Goal: Information Seeking & Learning: Learn about a topic

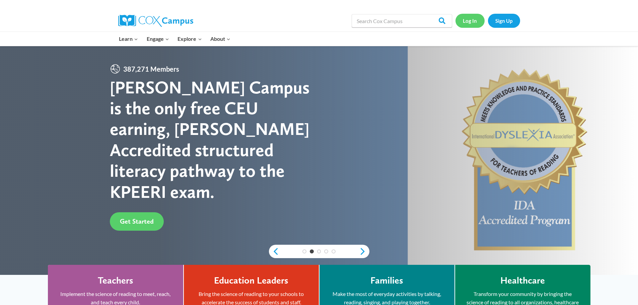
click at [466, 21] on link "Log In" at bounding box center [470, 21] width 29 height 14
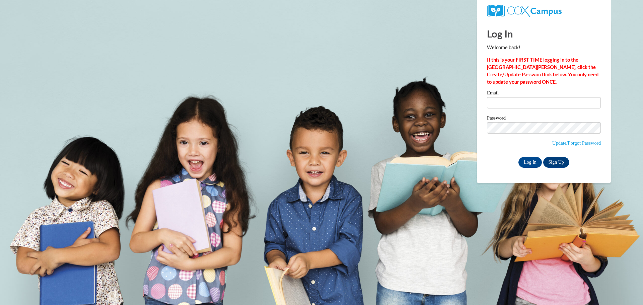
click at [516, 95] on label "Email" at bounding box center [544, 93] width 114 height 7
click at [516, 97] on input "Email" at bounding box center [544, 102] width 114 height 11
click at [515, 100] on input "Email" at bounding box center [544, 102] width 114 height 11
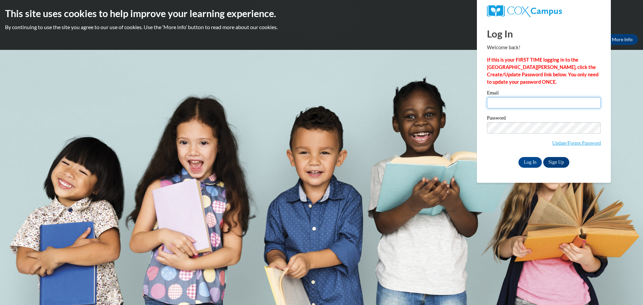
type input "madison.clark@dalton.k12.ga.us"
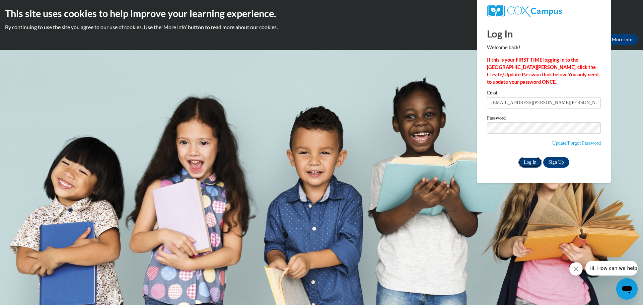
click at [535, 161] on input "Log In" at bounding box center [530, 162] width 23 height 11
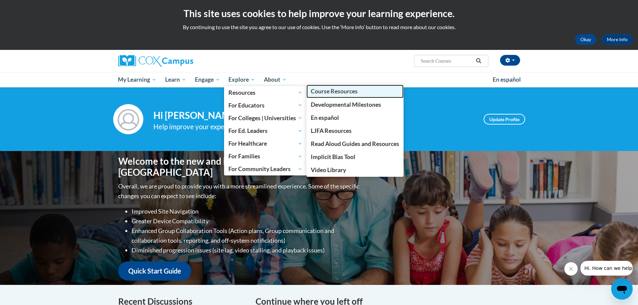
click at [324, 94] on span "Course Resources" at bounding box center [334, 91] width 47 height 7
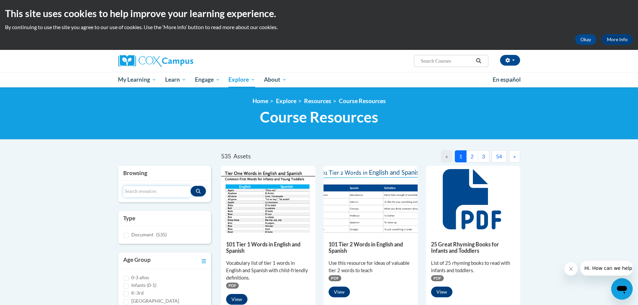
click at [157, 190] on input "Search resources" at bounding box center [157, 191] width 68 height 11
type input "decodable"
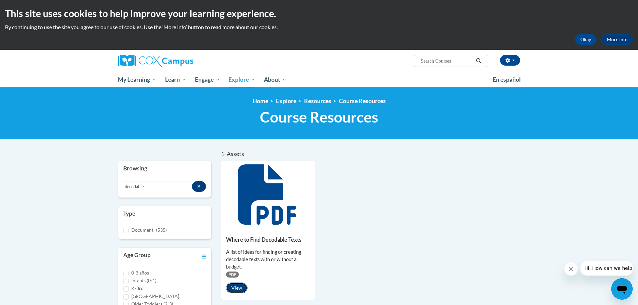
click at [229, 288] on button "View" at bounding box center [236, 288] width 21 height 11
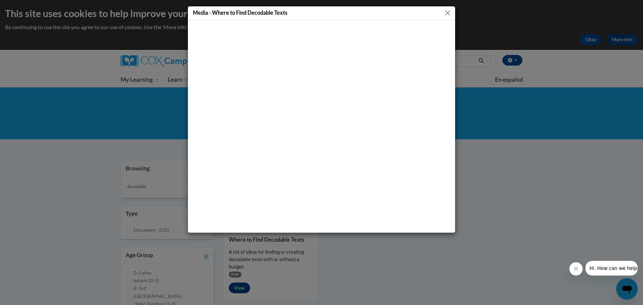
click at [446, 9] on button "Close" at bounding box center [448, 13] width 8 height 8
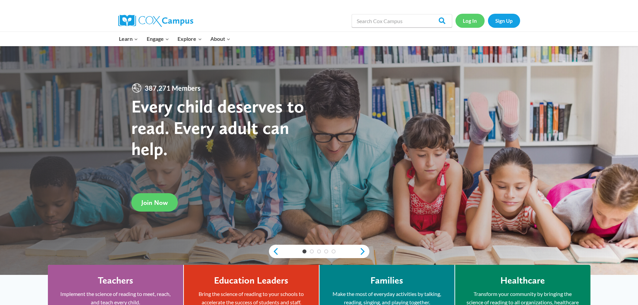
click at [475, 24] on link "Log In" at bounding box center [470, 21] width 29 height 14
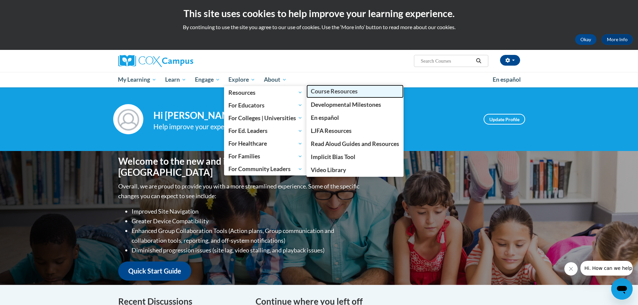
click at [327, 90] on span "Course Resources" at bounding box center [334, 91] width 47 height 7
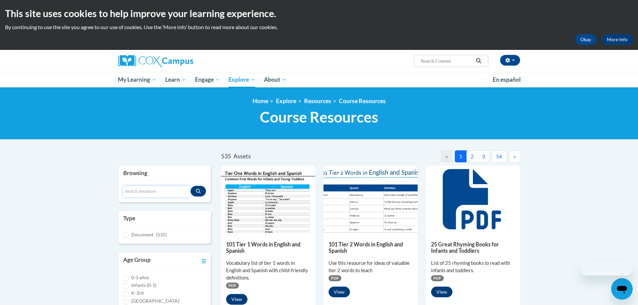
click at [148, 194] on input "Search resources" at bounding box center [157, 191] width 68 height 11
type input "fluency"
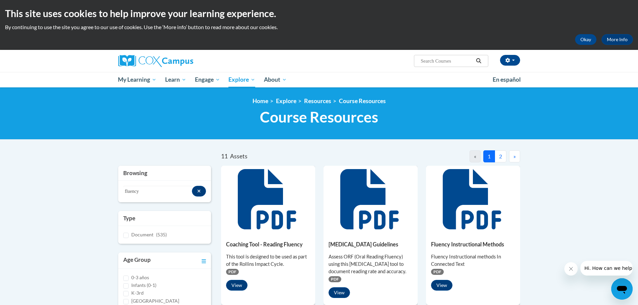
click at [495, 157] on button "1" at bounding box center [490, 156] width 12 height 12
click at [504, 156] on button "2" at bounding box center [501, 156] width 12 height 12
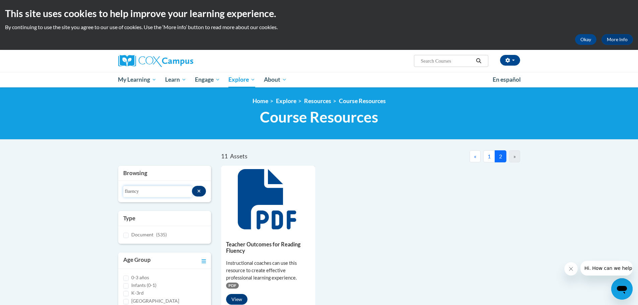
drag, startPoint x: 168, startPoint y: 197, endPoint x: 114, endPoint y: 197, distance: 54.0
click at [114, 197] on div "Browsing Search resources fluency Type Document (535) Age Group 0-3 años Infant…" at bounding box center [164, 301] width 103 height 271
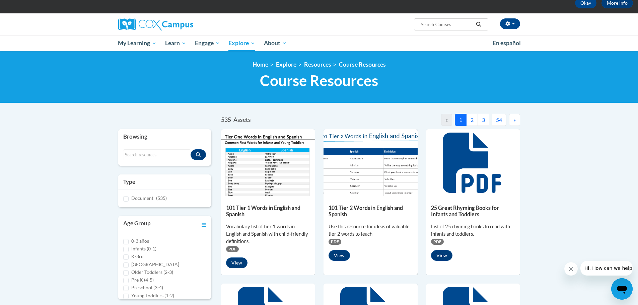
scroll to position [134, 0]
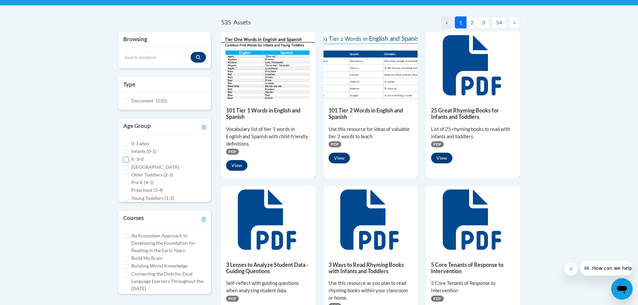
click at [125, 158] on input "K-3rd" at bounding box center [125, 159] width 5 height 5
checkbox input "true"
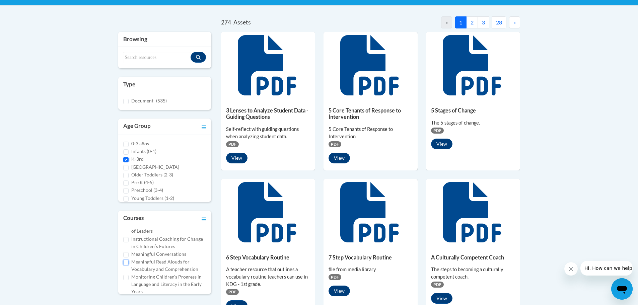
click at [127, 261] on input "Meaningful Read Alouds for Vocabulary and Comprehension" at bounding box center [125, 262] width 5 height 5
checkbox input "true"
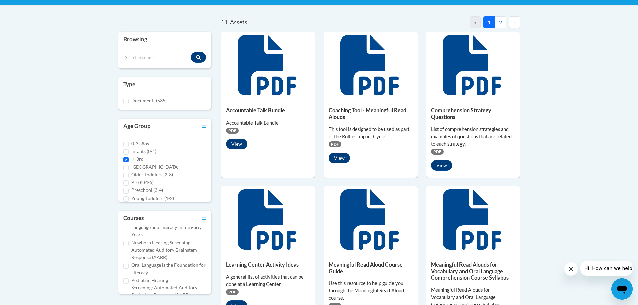
scroll to position [201, 0]
click at [124, 257] on input "Oral Language is the Foundation for Literacy" at bounding box center [125, 255] width 5 height 5
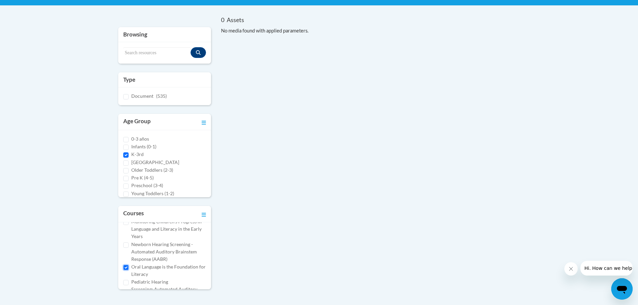
scroll to position [168, 0]
click at [126, 283] on input "Oral Language is the Foundation for Literacy" at bounding box center [125, 284] width 5 height 5
checkbox input "false"
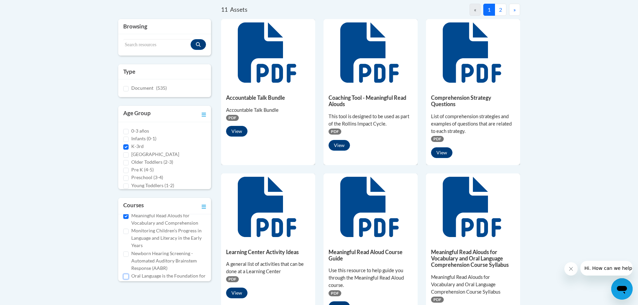
scroll to position [34, 0]
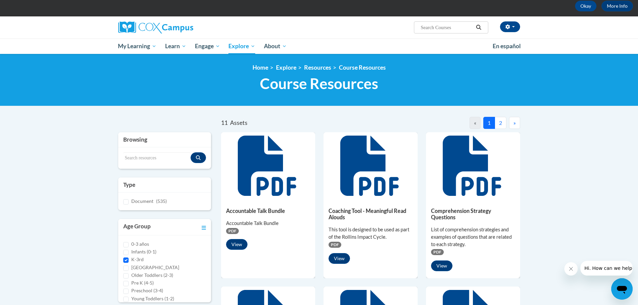
click at [495, 123] on button "2" at bounding box center [501, 123] width 12 height 12
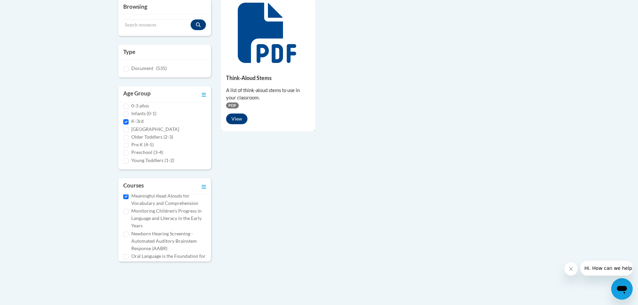
scroll to position [168, 0]
click at [127, 196] on input "Meaningful Read Alouds for Vocabulary and Comprehension" at bounding box center [125, 195] width 5 height 5
checkbox input "false"
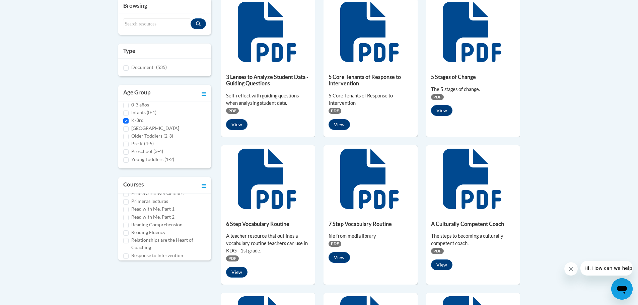
scroll to position [302, 0]
click at [153, 221] on label "Reading Fluency" at bounding box center [148, 220] width 34 height 7
click at [129, 221] on input "Reading Fluency" at bounding box center [125, 221] width 5 height 5
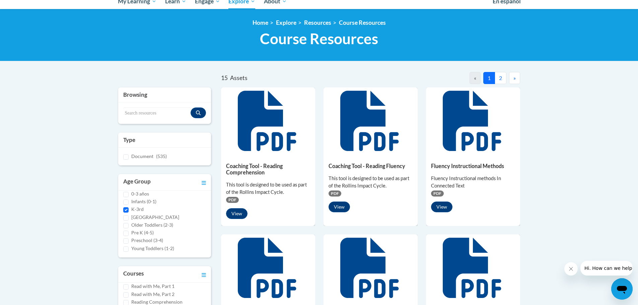
scroll to position [34, 0]
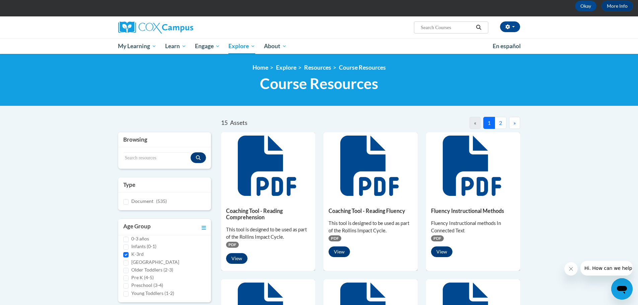
click at [503, 124] on button "2" at bounding box center [501, 123] width 12 height 12
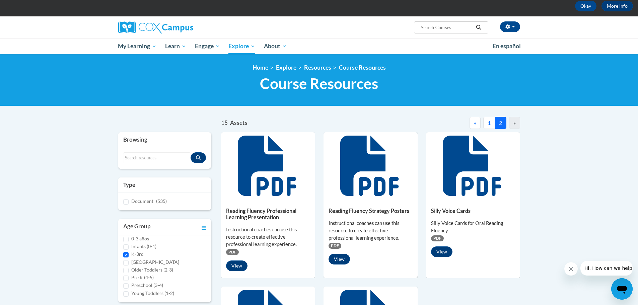
scroll to position [134, 0]
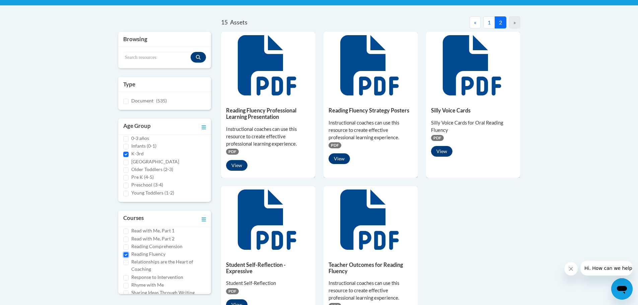
click at [127, 256] on input "Reading Fluency" at bounding box center [125, 254] width 5 height 5
checkbox input "false"
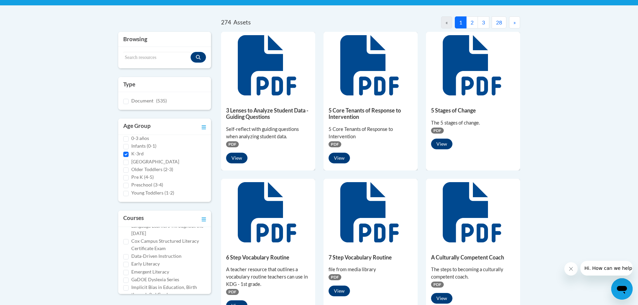
scroll to position [67, 0]
click at [151, 253] on label "Early Literacy" at bounding box center [145, 252] width 28 height 7
click at [129, 253] on input "Early Literacy" at bounding box center [125, 252] width 5 height 5
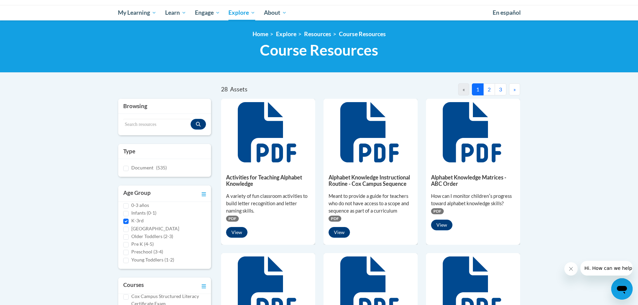
click at [493, 91] on button "2" at bounding box center [490, 89] width 12 height 12
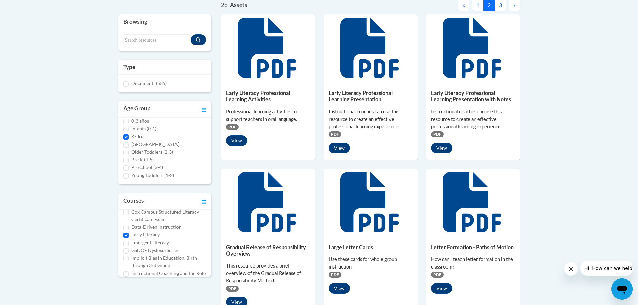
scroll to position [34, 0]
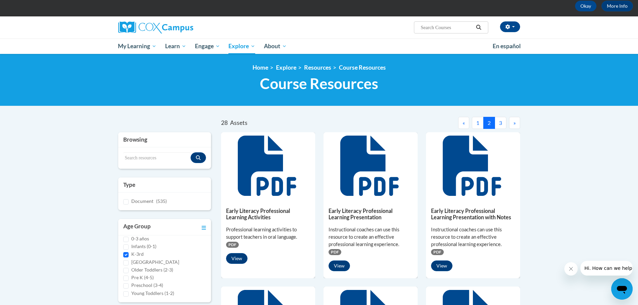
click at [497, 117] on button "3" at bounding box center [501, 123] width 12 height 12
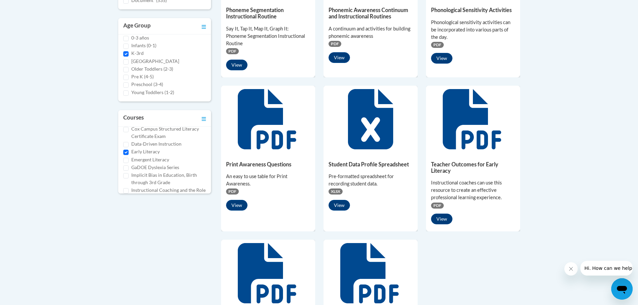
scroll to position [201, 0]
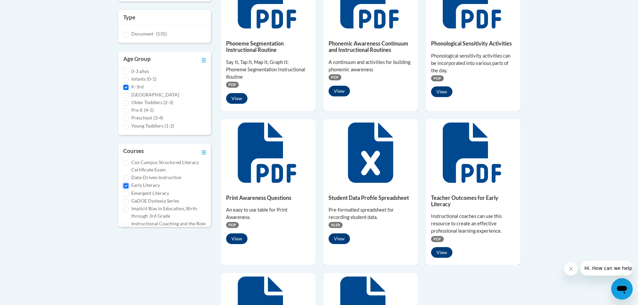
click at [128, 185] on input "Early Literacy" at bounding box center [125, 185] width 5 height 5
checkbox input "false"
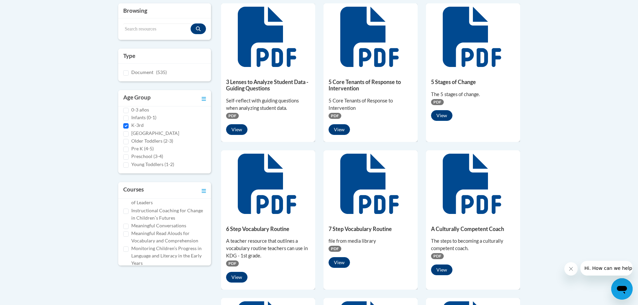
scroll to position [67, 0]
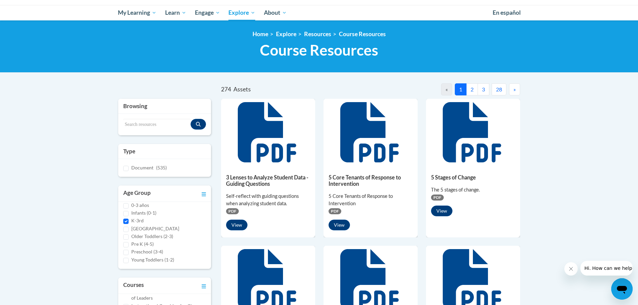
click at [474, 90] on button "2" at bounding box center [473, 89] width 12 height 12
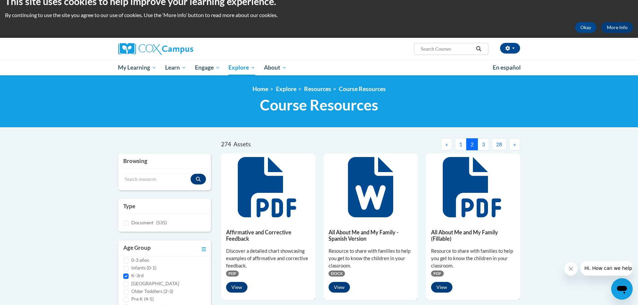
scroll to position [0, 0]
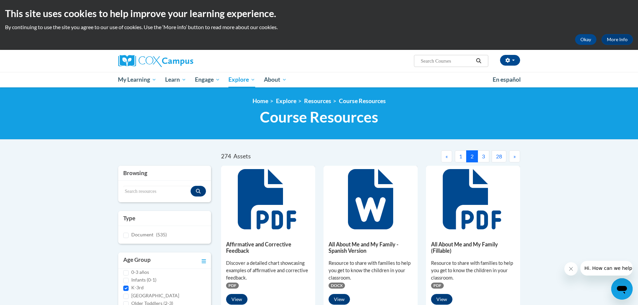
click at [442, 66] on span "Search Search..." at bounding box center [451, 61] width 74 height 12
click at [178, 190] on input "Search resources" at bounding box center [157, 191] width 68 height 11
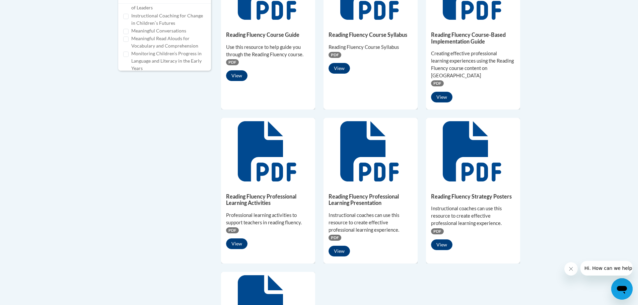
scroll to position [369, 0]
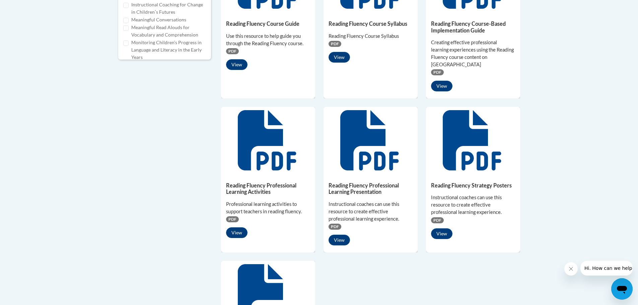
click at [260, 135] on icon at bounding box center [267, 140] width 58 height 60
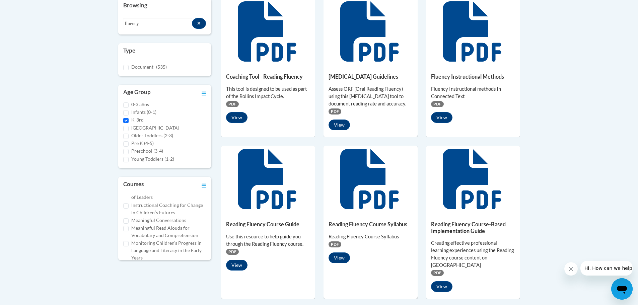
scroll to position [67, 0]
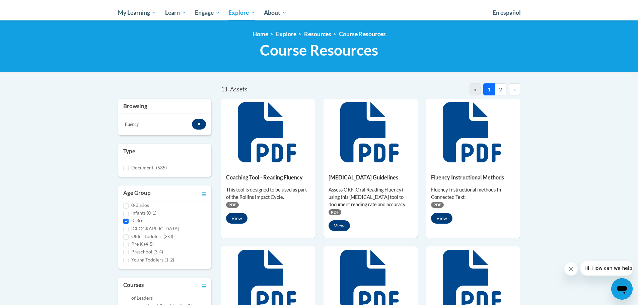
click at [499, 90] on button "2" at bounding box center [501, 89] width 12 height 12
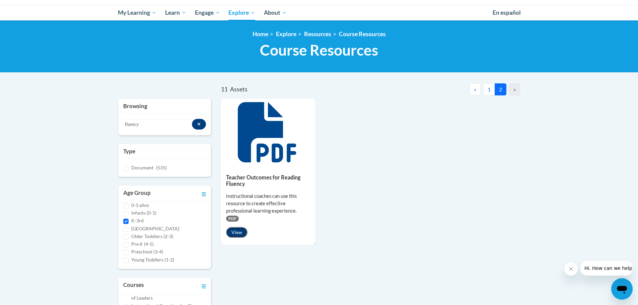
click at [244, 233] on button "View" at bounding box center [236, 232] width 21 height 11
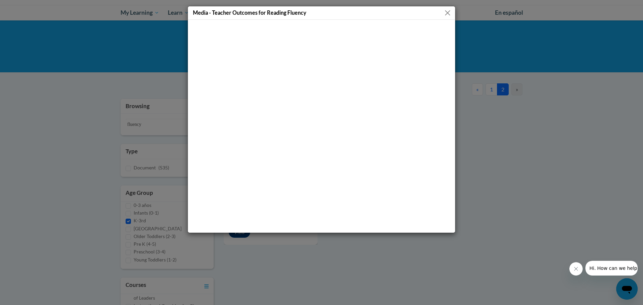
click at [448, 16] on button "Close" at bounding box center [448, 13] width 8 height 8
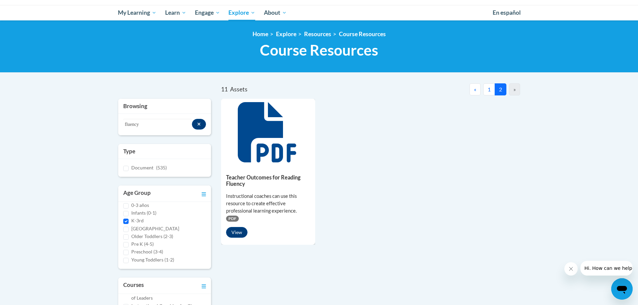
click at [490, 88] on button "1" at bounding box center [490, 89] width 12 height 12
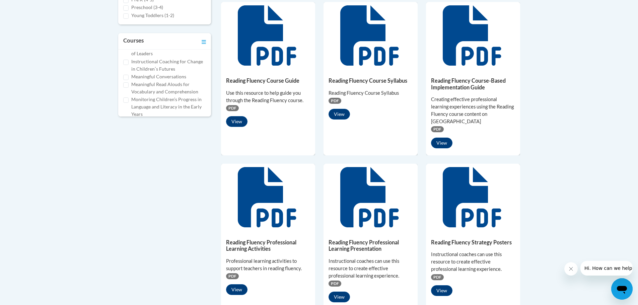
scroll to position [302, 0]
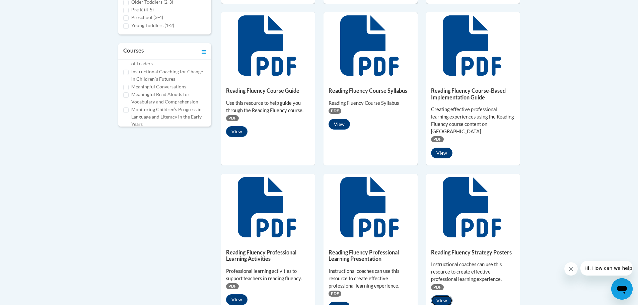
click at [438, 304] on button "View" at bounding box center [441, 301] width 21 height 11
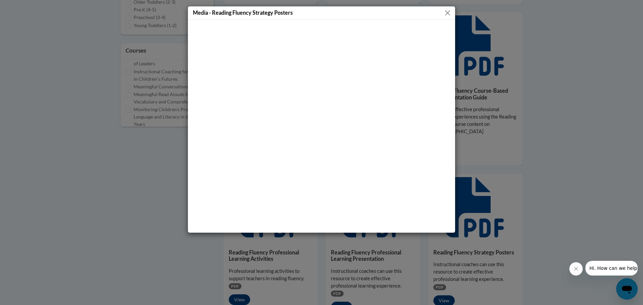
click at [450, 9] on button "Close" at bounding box center [448, 13] width 8 height 8
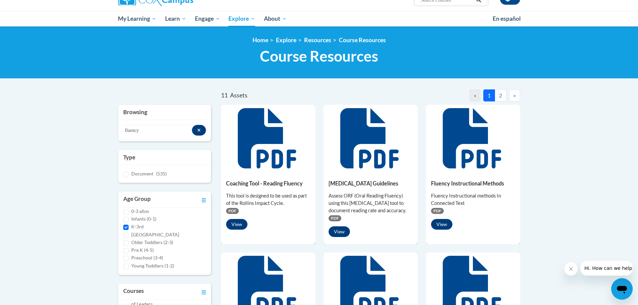
scroll to position [0, 0]
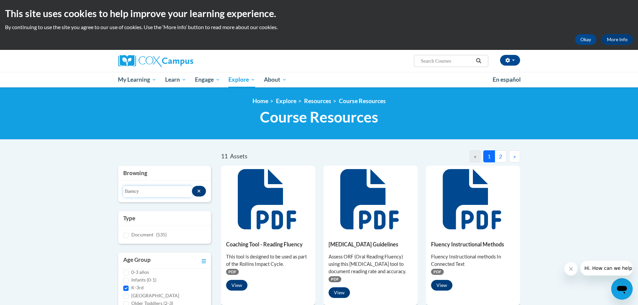
drag, startPoint x: 159, startPoint y: 193, endPoint x: 122, endPoint y: 194, distance: 36.5
click at [122, 194] on div "Search resources fluency" at bounding box center [164, 191] width 93 height 21
type input "i"
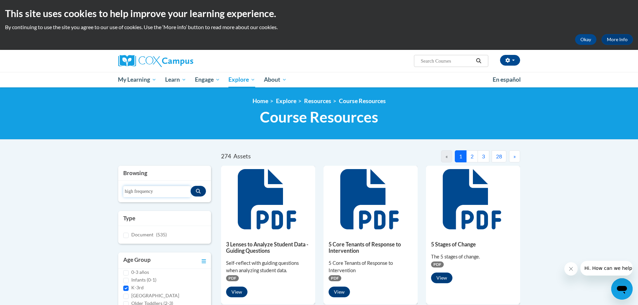
type input "high frequency"
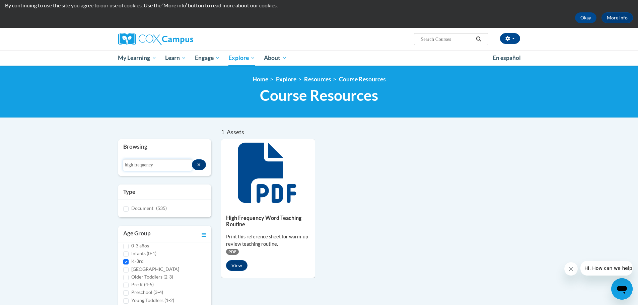
scroll to position [34, 0]
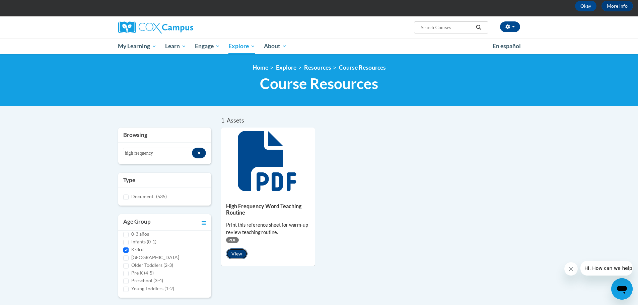
click at [234, 259] on button "View" at bounding box center [236, 254] width 21 height 11
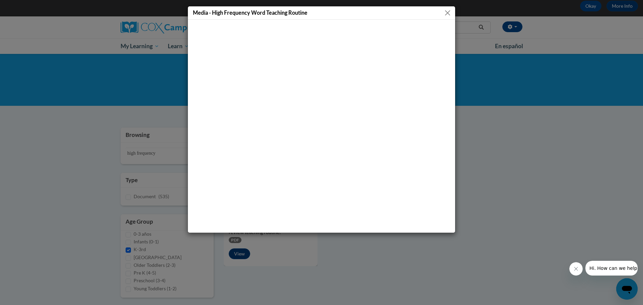
click at [448, 14] on button "Close" at bounding box center [448, 13] width 8 height 8
